Goal: Task Accomplishment & Management: Manage account settings

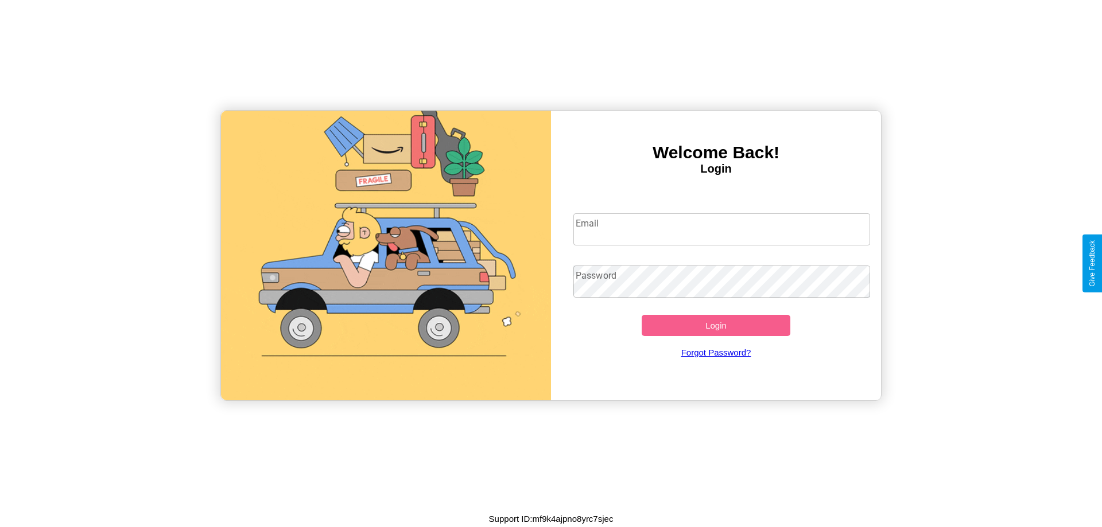
click at [721, 229] on input "Email" at bounding box center [721, 229] width 297 height 32
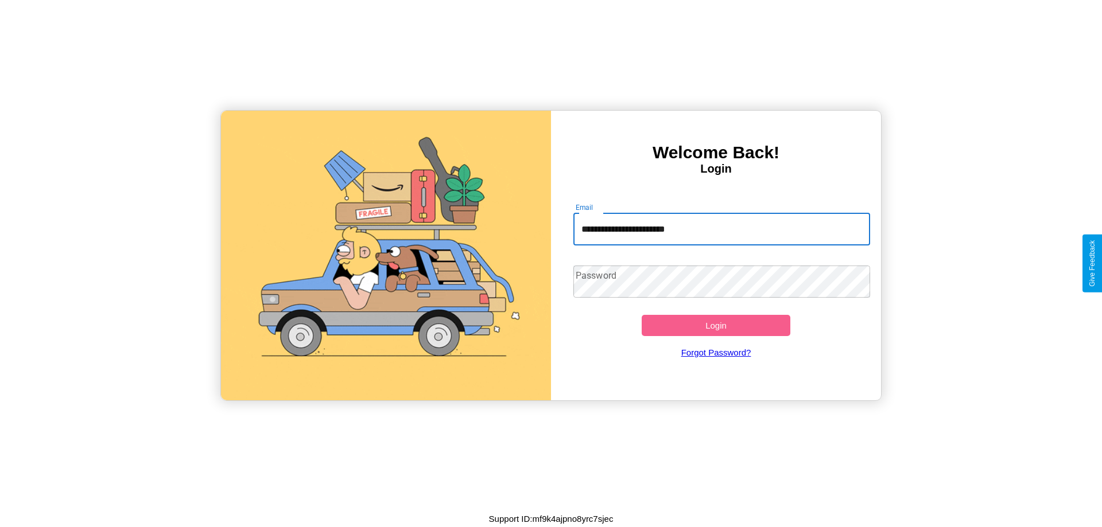
type input "**********"
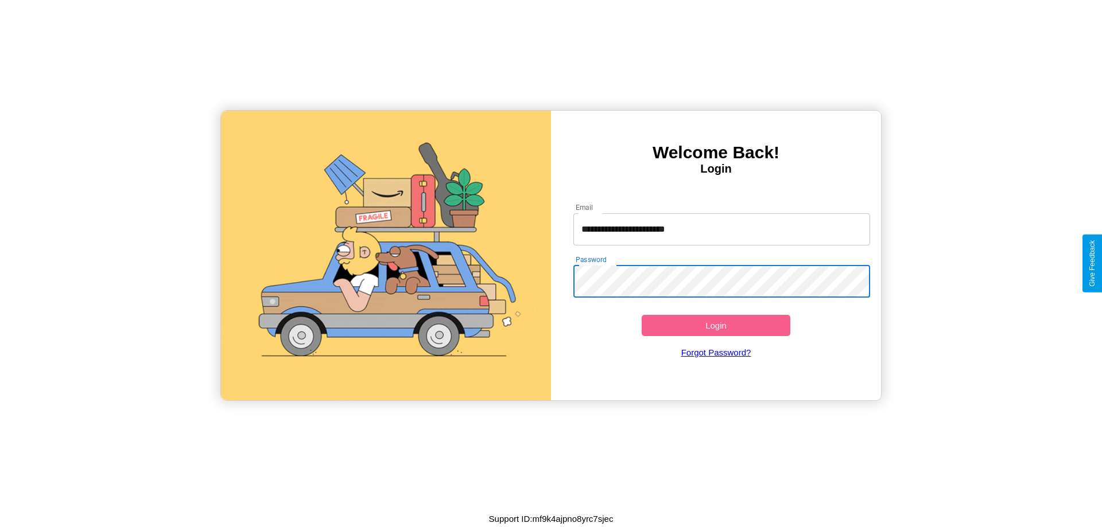
click at [716, 325] on button "Login" at bounding box center [716, 325] width 149 height 21
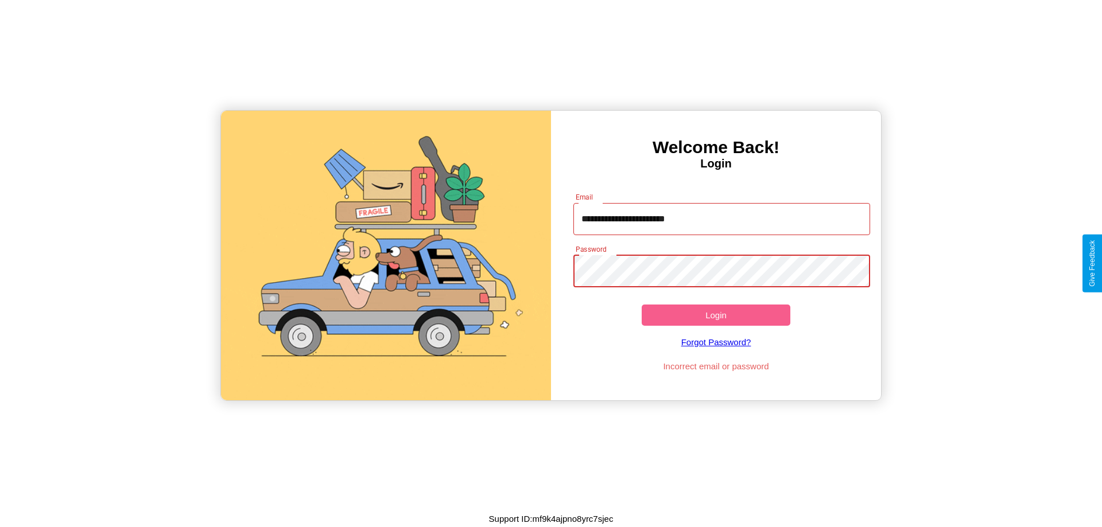
click at [716, 315] on button "Login" at bounding box center [716, 315] width 149 height 21
